Goal: Transaction & Acquisition: Purchase product/service

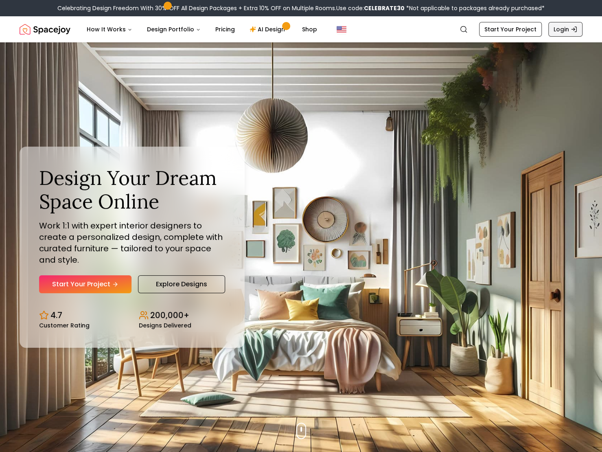
click at [572, 33] on link "Login" at bounding box center [565, 29] width 34 height 15
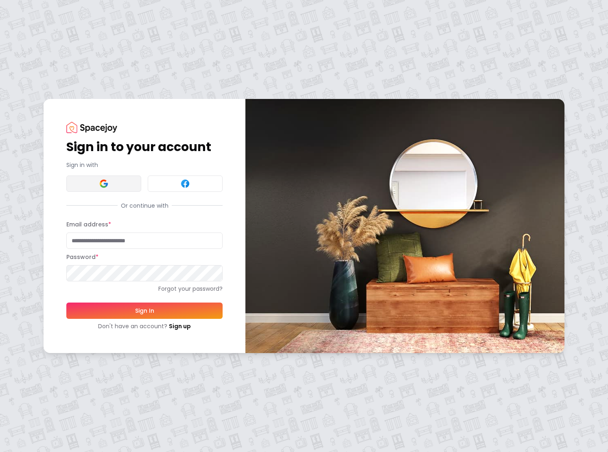
click at [103, 179] on img at bounding box center [104, 184] width 10 height 10
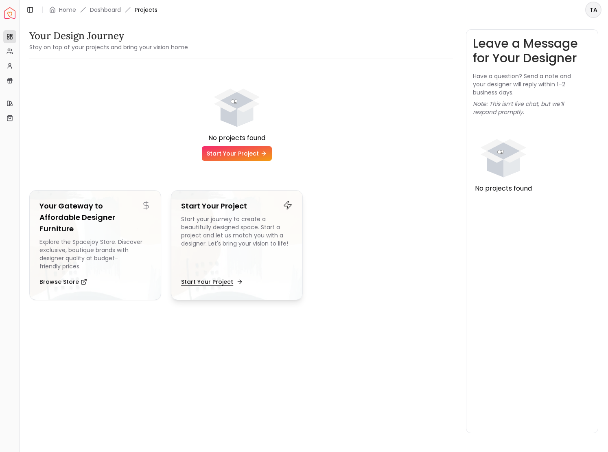
click at [233, 284] on button "Start Your Project" at bounding box center [211, 281] width 60 height 16
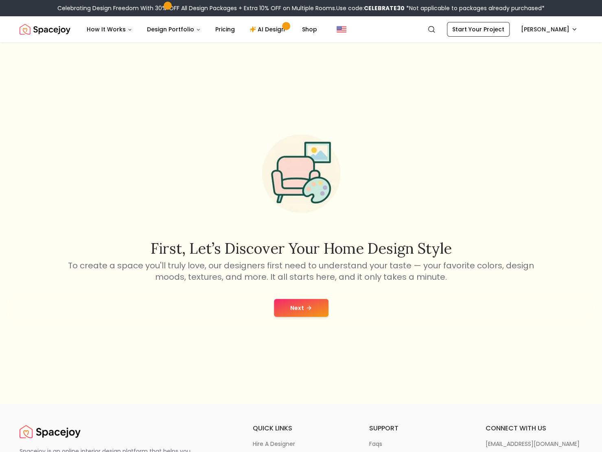
click at [303, 303] on button "Next" at bounding box center [301, 308] width 55 height 18
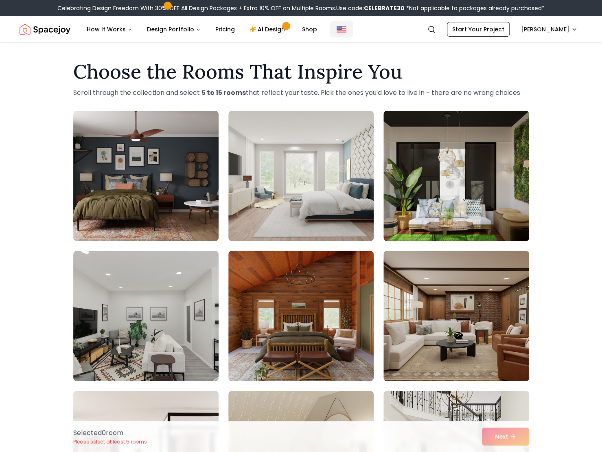
click at [337, 32] on img "Global" at bounding box center [341, 29] width 10 height 10
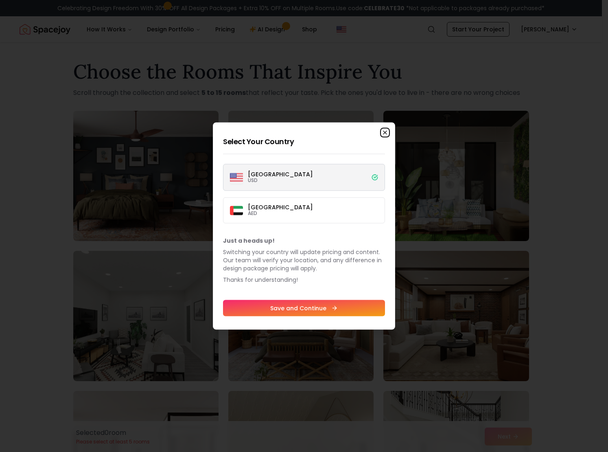
click at [386, 133] on icon "button" at bounding box center [384, 132] width 3 height 3
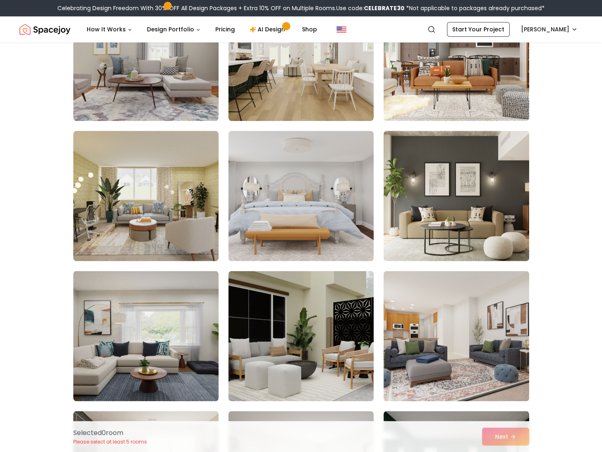
scroll to position [529, 0]
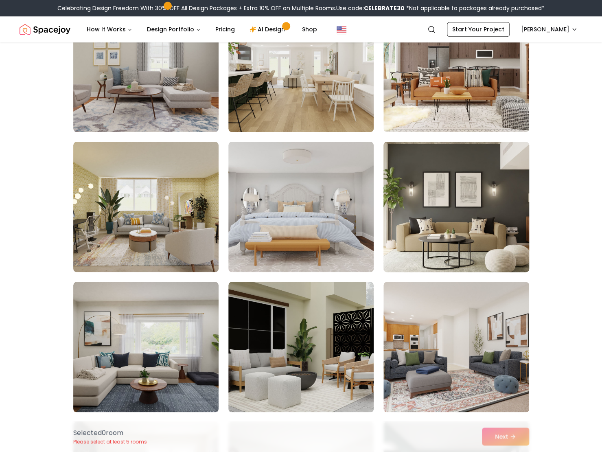
click at [469, 231] on img at bounding box center [456, 206] width 153 height 137
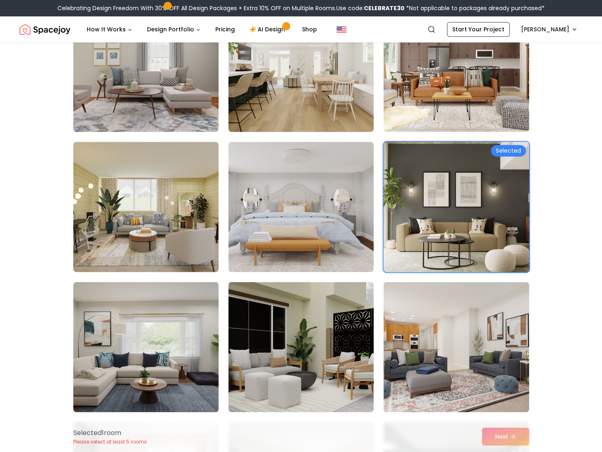
click at [480, 229] on img at bounding box center [456, 206] width 153 height 137
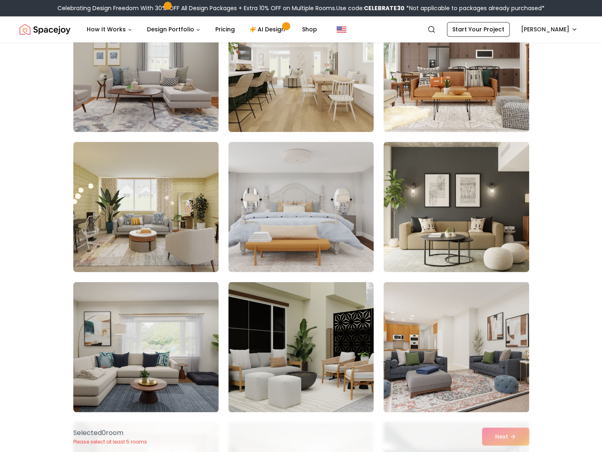
click at [492, 435] on div "Selected 0 room Please select at least 5 rooms Next" at bounding box center [301, 436] width 469 height 31
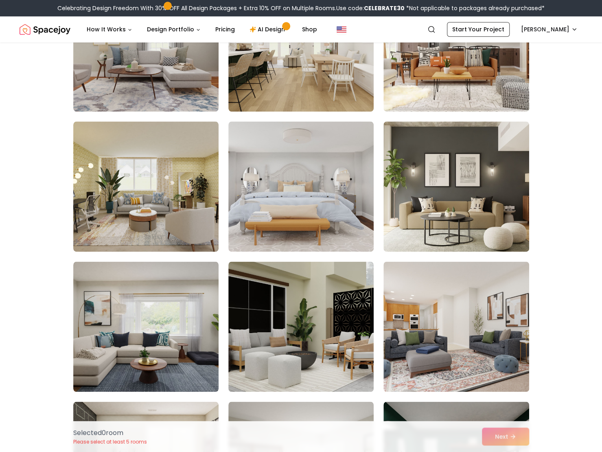
scroll to position [610, 0]
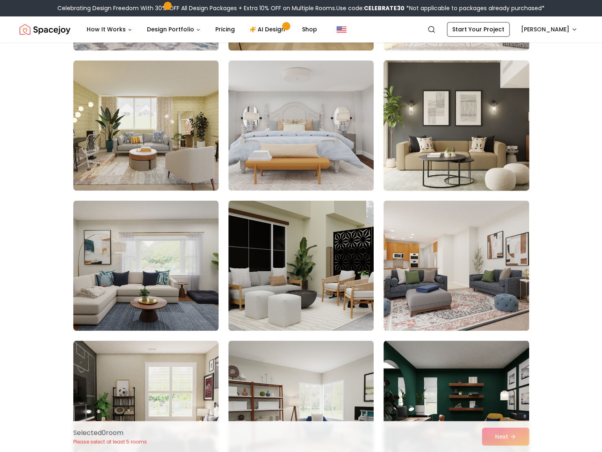
click at [473, 115] on img at bounding box center [456, 125] width 153 height 137
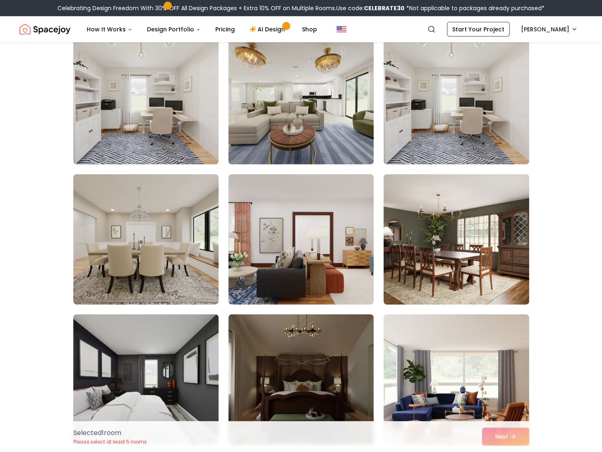
scroll to position [1383, 0]
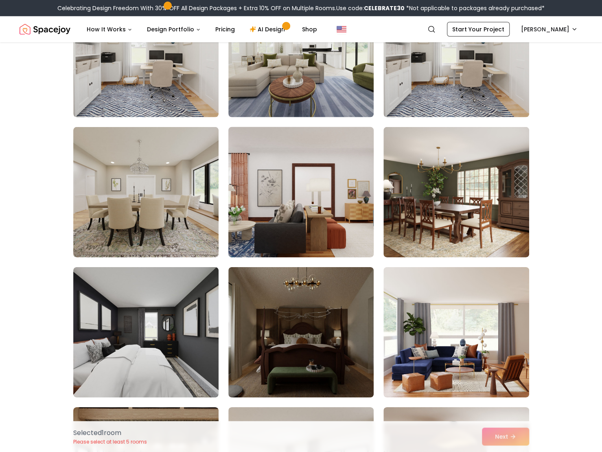
click at [295, 209] on img at bounding box center [301, 192] width 153 height 137
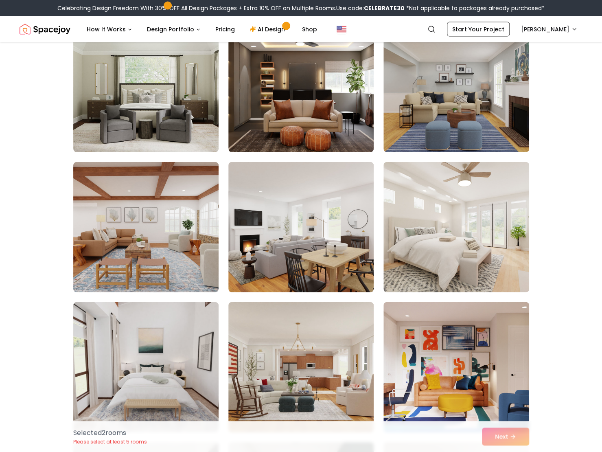
scroll to position [2888, 0]
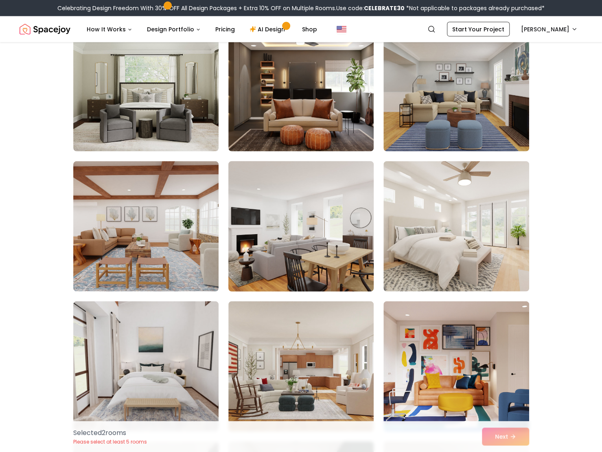
click at [313, 251] on img at bounding box center [301, 226] width 153 height 137
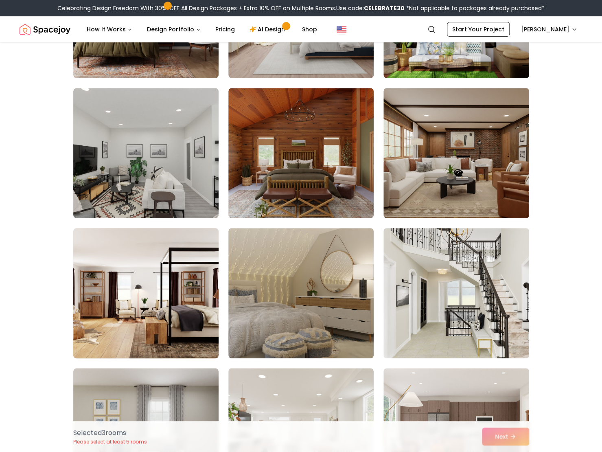
scroll to position [285, 0]
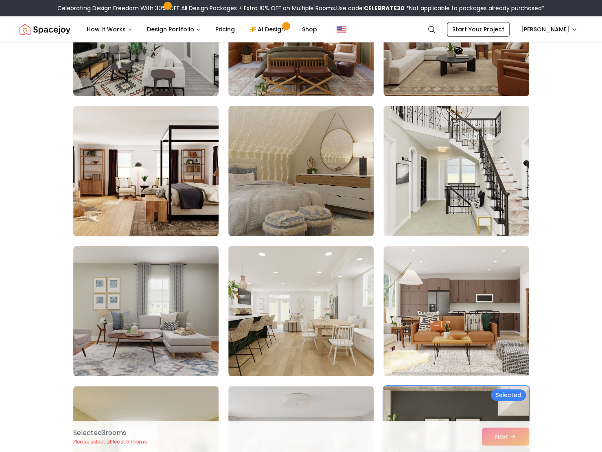
click at [194, 217] on img at bounding box center [146, 171] width 153 height 137
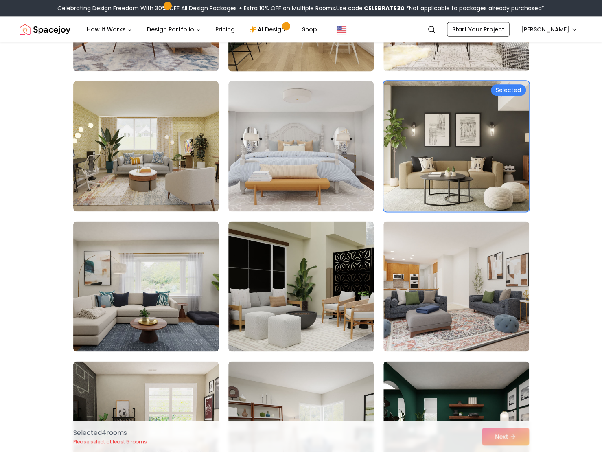
scroll to position [610, 0]
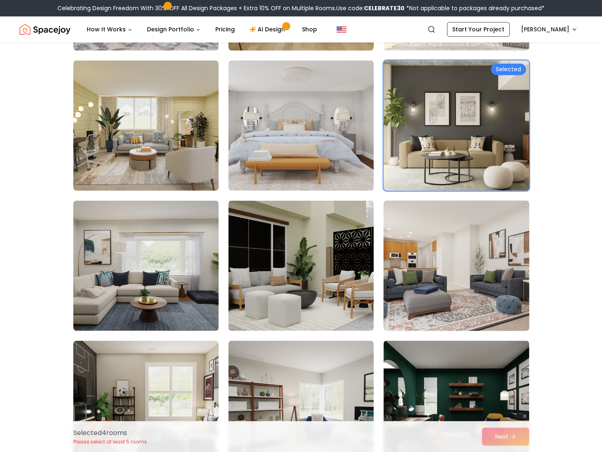
click at [448, 283] on img at bounding box center [456, 265] width 153 height 137
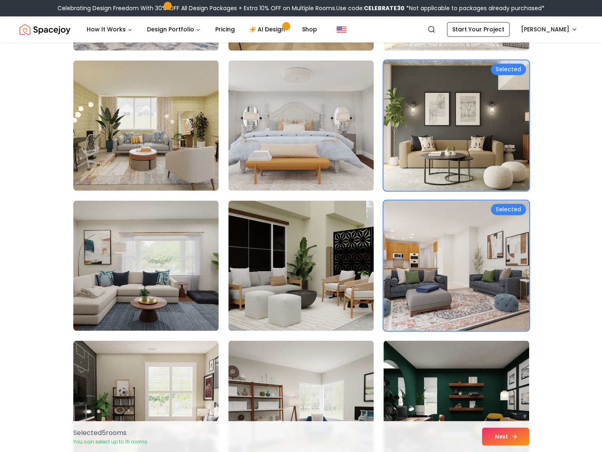
click at [507, 432] on button "Next" at bounding box center [505, 436] width 47 height 18
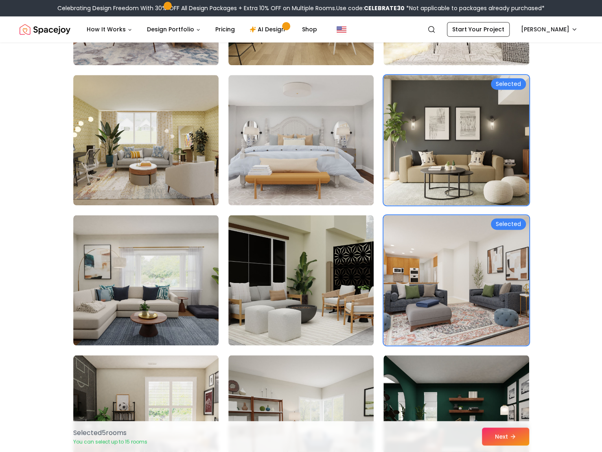
scroll to position [569, 0]
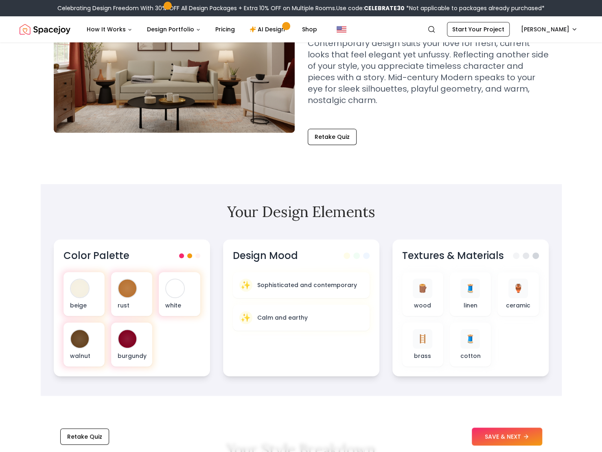
scroll to position [122, 0]
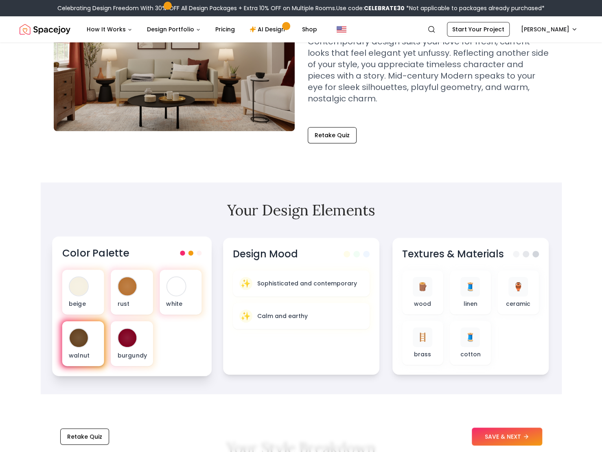
click at [89, 343] on div "walnut" at bounding box center [83, 343] width 42 height 45
click at [85, 337] on div at bounding box center [79, 337] width 18 height 18
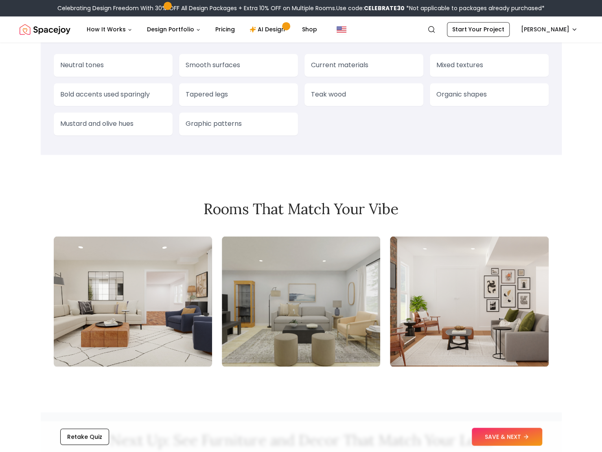
scroll to position [773, 0]
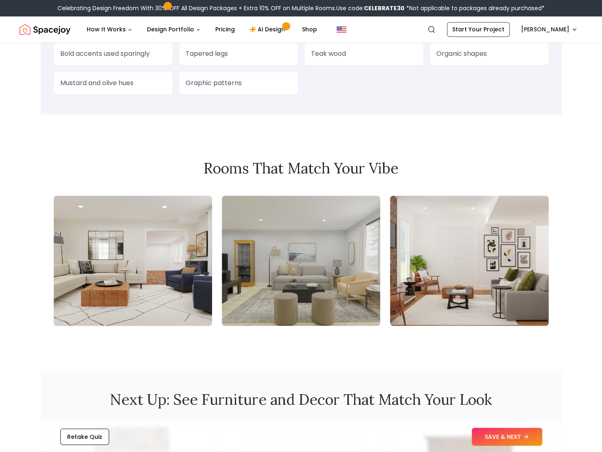
click at [164, 306] on img at bounding box center [133, 260] width 158 height 130
click at [154, 250] on img at bounding box center [133, 260] width 158 height 130
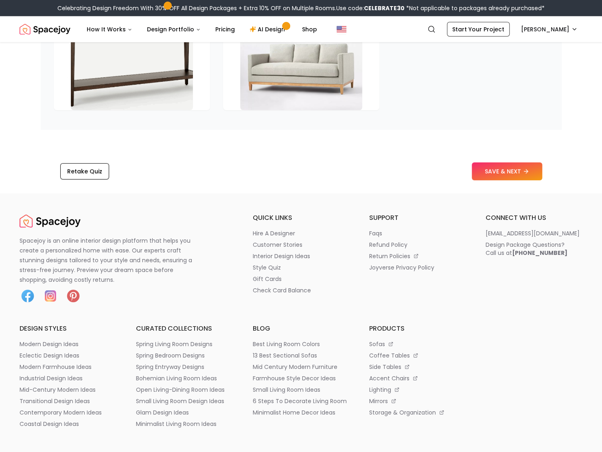
scroll to position [1302, 0]
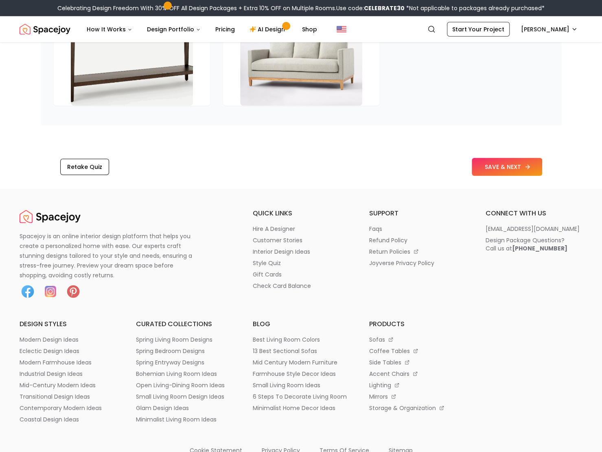
click at [518, 176] on button "SAVE & NEXT" at bounding box center [506, 167] width 70 height 18
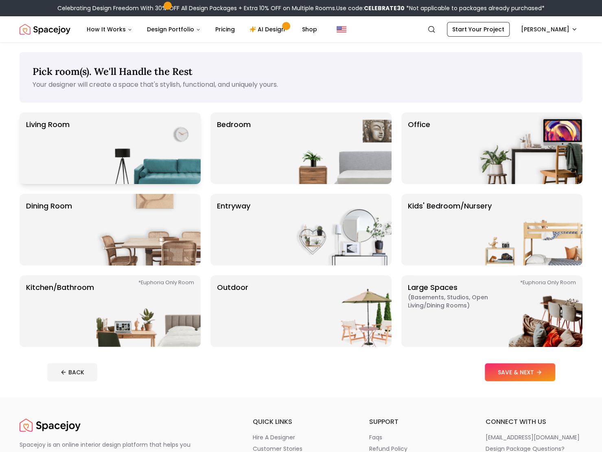
click at [153, 144] on img at bounding box center [148, 148] width 104 height 72
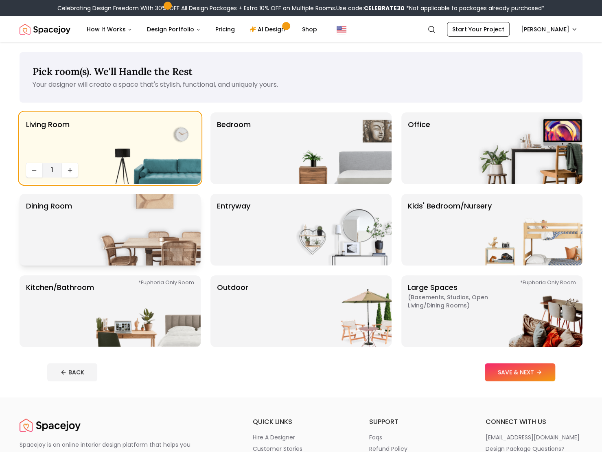
click at [87, 227] on div "Dining Room" at bounding box center [110, 230] width 181 height 72
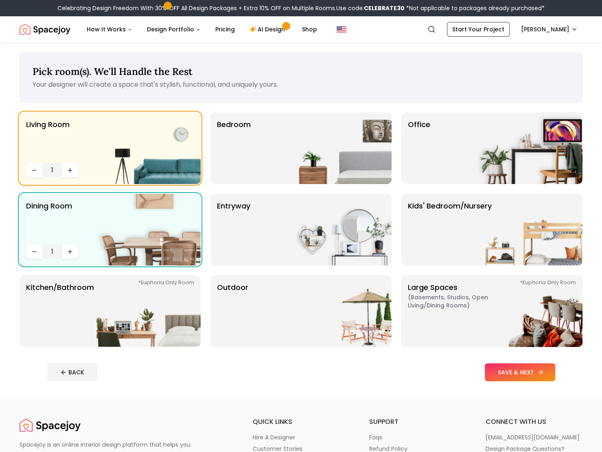
click at [524, 371] on button "SAVE & NEXT" at bounding box center [519, 372] width 70 height 18
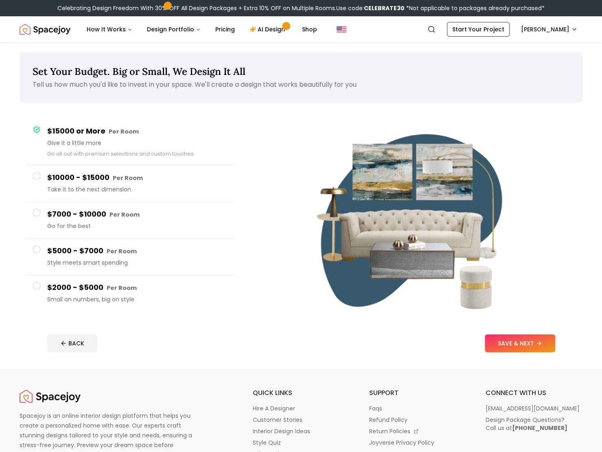
click at [120, 197] on button "$10000 - $15000 Per Room Take it to the next dimension" at bounding box center [130, 183] width 208 height 37
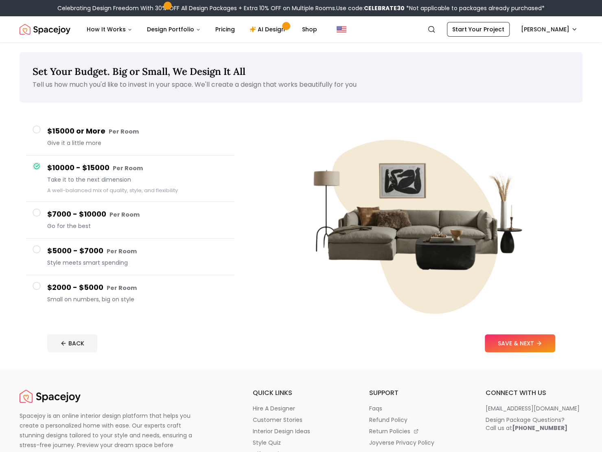
click at [90, 216] on h4 "$7000 - $10000 Per Room" at bounding box center [137, 214] width 181 height 12
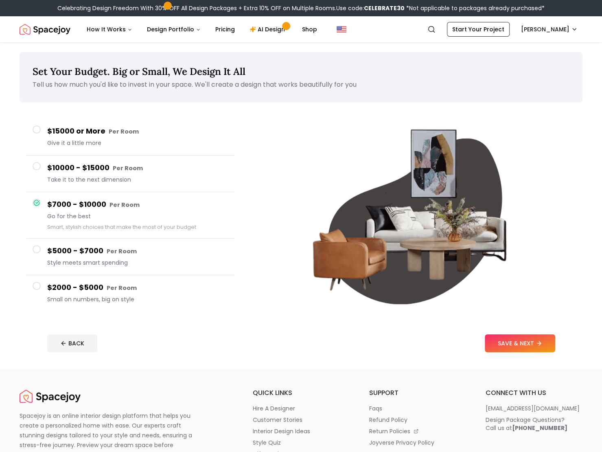
click at [96, 252] on h4 "$5000 - $7000 Per Room" at bounding box center [137, 251] width 181 height 12
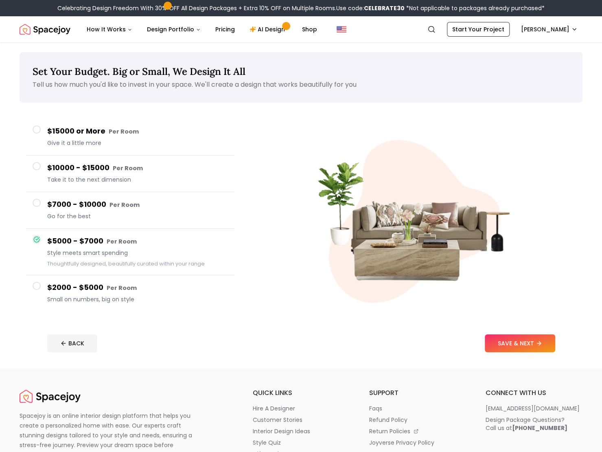
click at [116, 290] on small "Per Room" at bounding box center [122, 288] width 30 height 8
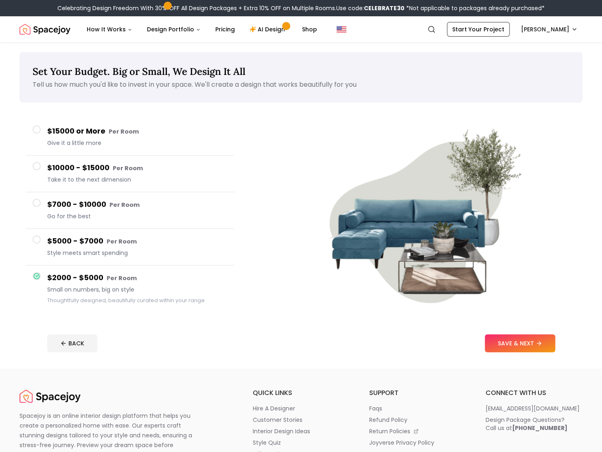
click at [119, 257] on span "Style meets smart spending" at bounding box center [137, 253] width 181 height 8
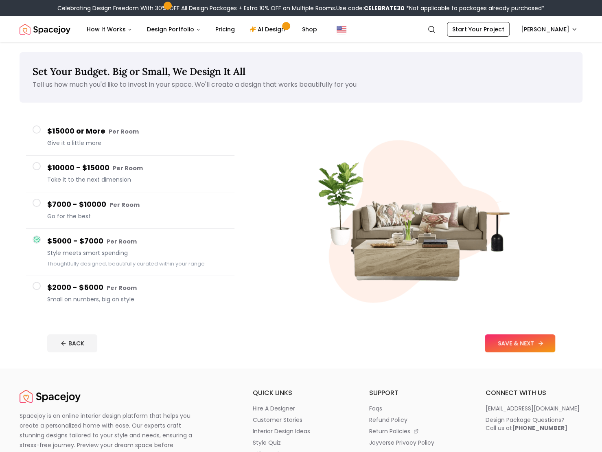
click at [511, 341] on button "SAVE & NEXT" at bounding box center [519, 343] width 70 height 18
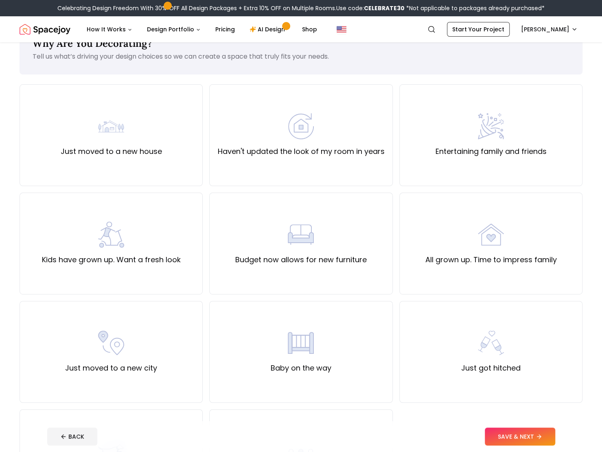
scroll to position [41, 0]
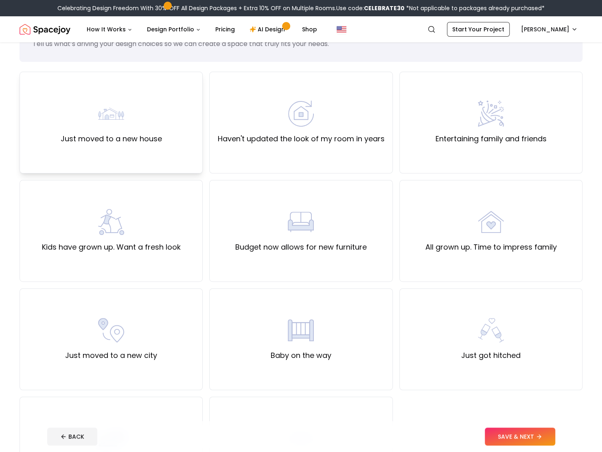
click at [125, 132] on div "Just moved to a new house" at bounding box center [111, 122] width 101 height 44
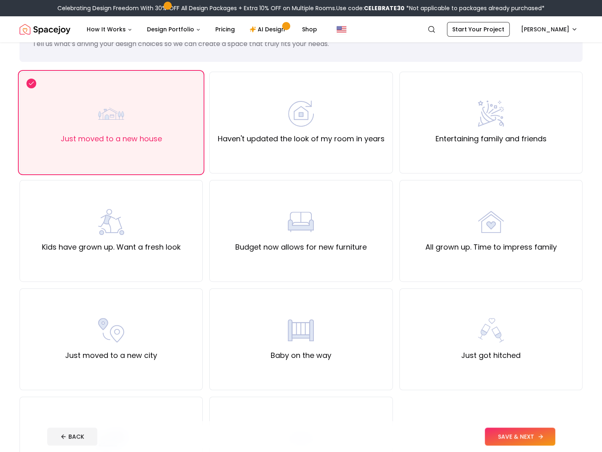
click at [505, 432] on button "SAVE & NEXT" at bounding box center [519, 436] width 70 height 18
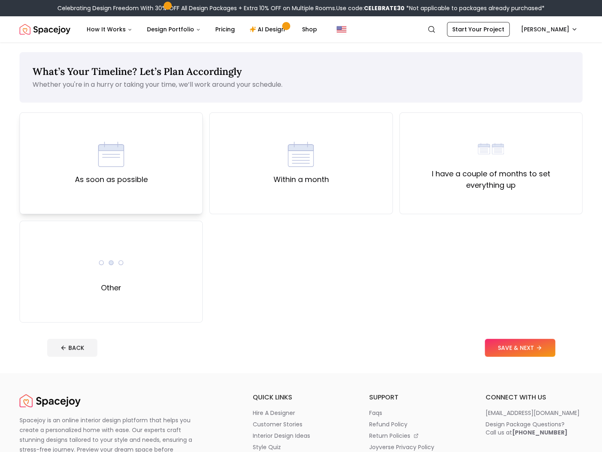
click at [145, 181] on label "As soon as possible" at bounding box center [111, 179] width 73 height 11
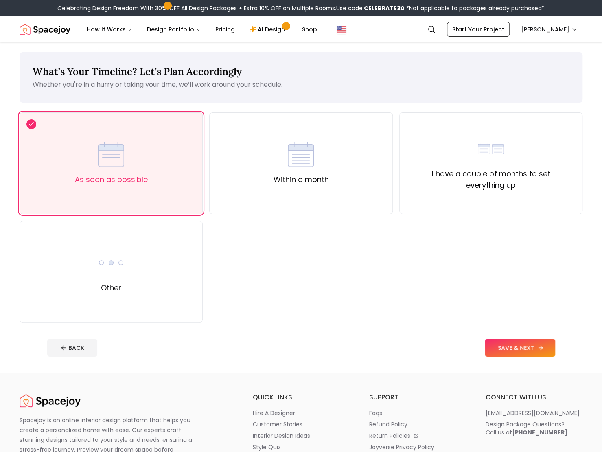
click at [508, 345] on button "SAVE & NEXT" at bounding box center [519, 347] width 70 height 18
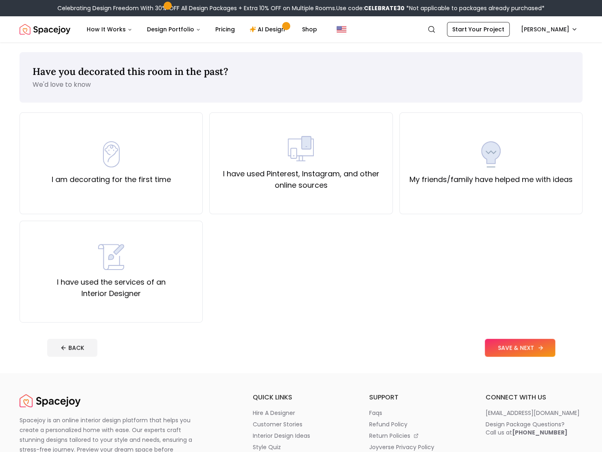
click at [502, 343] on button "SAVE & NEXT" at bounding box center [519, 347] width 70 height 18
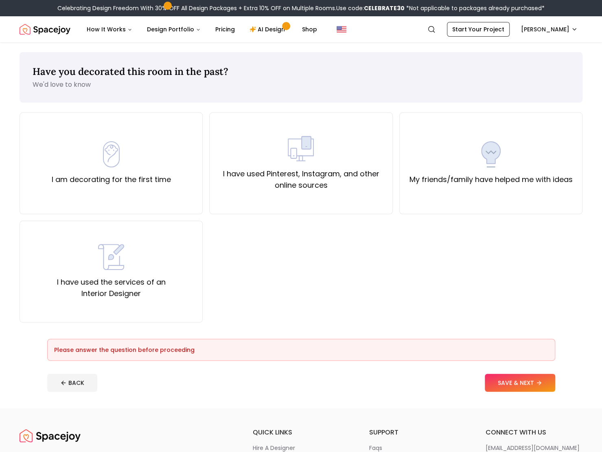
drag, startPoint x: 324, startPoint y: 185, endPoint x: 417, endPoint y: 264, distance: 122.7
click at [328, 189] on label "I have used Pinterest, Instagram, and other online sources" at bounding box center [300, 179] width 169 height 23
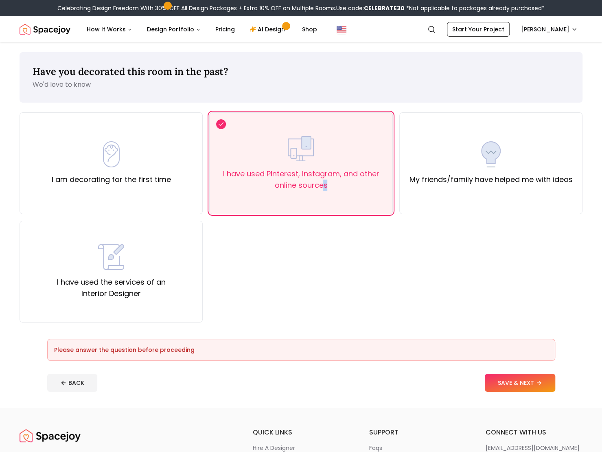
drag, startPoint x: 503, startPoint y: 376, endPoint x: 505, endPoint y: 369, distance: 7.6
click at [504, 376] on button "SAVE & NEXT" at bounding box center [519, 382] width 70 height 18
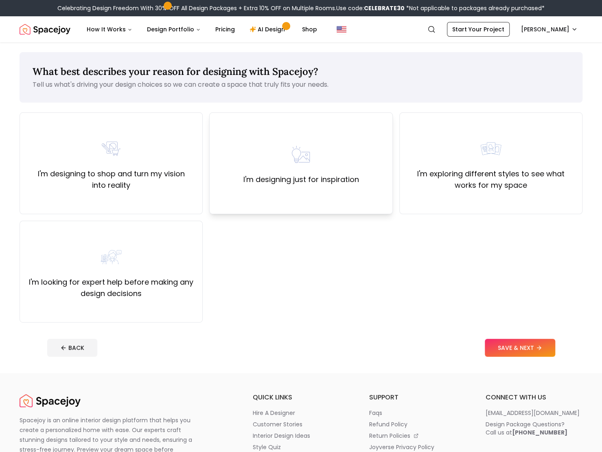
click at [356, 206] on div "I'm designing just for inspiration" at bounding box center [300, 163] width 183 height 102
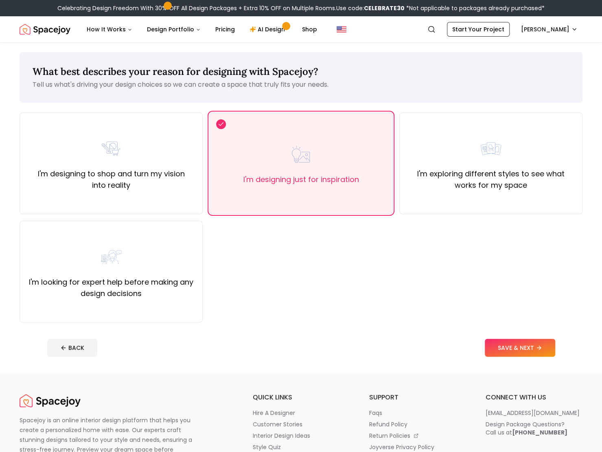
click at [504, 338] on footer "BACK SAVE & NEXT" at bounding box center [301, 347] width 521 height 31
click at [507, 347] on button "SAVE & NEXT" at bounding box center [519, 347] width 70 height 18
